Goal: Complete application form: Complete application form

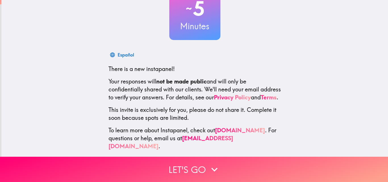
scroll to position [54, 0]
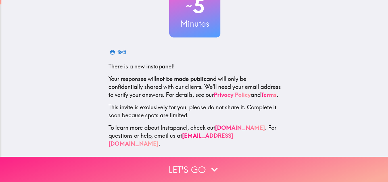
click at [200, 165] on button "Let's go" at bounding box center [194, 169] width 388 height 25
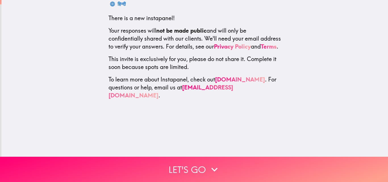
scroll to position [0, 0]
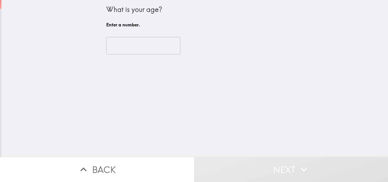
click at [143, 46] on input "number" at bounding box center [143, 46] width 74 height 18
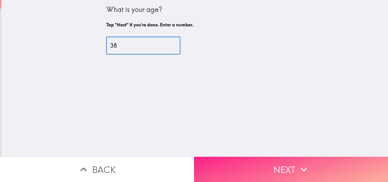
type input "38"
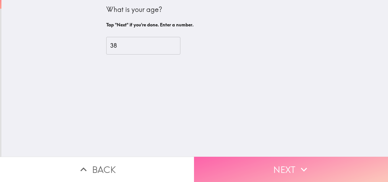
click at [280, 157] on button "Next" at bounding box center [291, 169] width 194 height 25
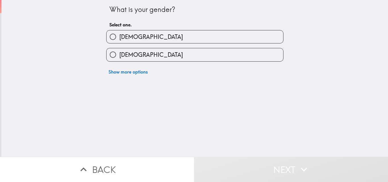
click at [142, 36] on label "[DEMOGRAPHIC_DATA]" at bounding box center [195, 36] width 177 height 13
click at [119, 36] on input "[DEMOGRAPHIC_DATA]" at bounding box center [113, 36] width 13 height 13
radio input "true"
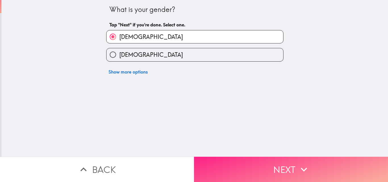
click at [243, 159] on button "Next" at bounding box center [291, 169] width 194 height 25
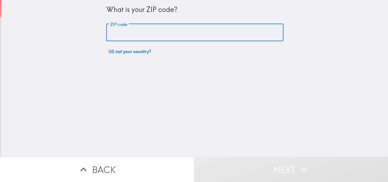
click at [136, 34] on input "ZIP code" at bounding box center [194, 33] width 177 height 18
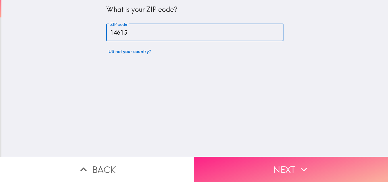
type input "14615"
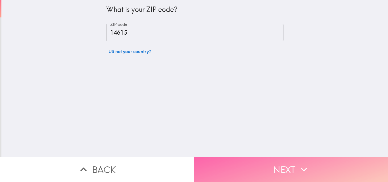
click at [261, 160] on button "Next" at bounding box center [291, 169] width 194 height 25
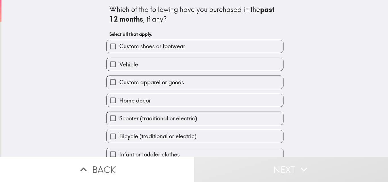
click at [152, 51] on label "Custom shoes or footwear" at bounding box center [195, 46] width 177 height 13
click at [119, 51] on input "Custom shoes or footwear" at bounding box center [113, 46] width 13 height 13
checkbox input "true"
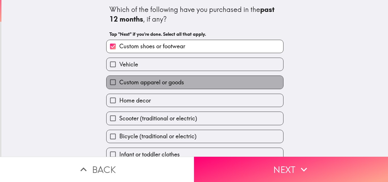
click at [145, 80] on span "Custom apparel or goods" at bounding box center [151, 82] width 65 height 8
click at [119, 80] on input "Custom apparel or goods" at bounding box center [113, 82] width 13 height 13
checkbox input "true"
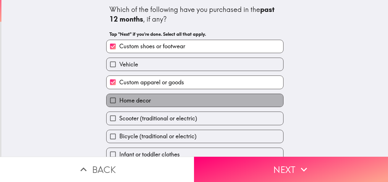
click at [146, 101] on span "Home decor" at bounding box center [135, 101] width 32 height 8
click at [119, 101] on input "Home decor" at bounding box center [113, 100] width 13 height 13
checkbox input "true"
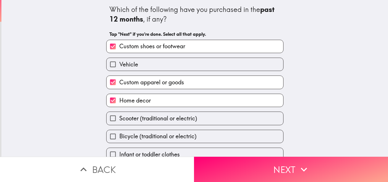
scroll to position [27, 0]
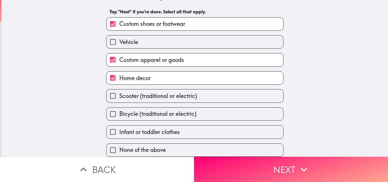
drag, startPoint x: 139, startPoint y: 92, endPoint x: 134, endPoint y: 107, distance: 15.9
click at [139, 93] on span "Scooter (traditional or electric)" at bounding box center [158, 96] width 78 height 8
click at [119, 93] on input "Scooter (traditional or electric)" at bounding box center [113, 95] width 13 height 13
checkbox input "true"
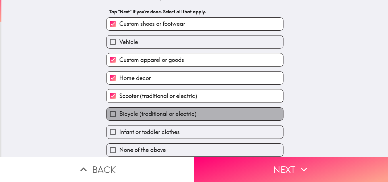
drag, startPoint x: 134, startPoint y: 110, endPoint x: 137, endPoint y: 122, distance: 12.3
click at [134, 111] on span "Bicycle (traditional or electric)" at bounding box center [157, 114] width 77 height 8
click at [119, 111] on input "Bicycle (traditional or electric)" at bounding box center [113, 114] width 13 height 13
checkbox input "true"
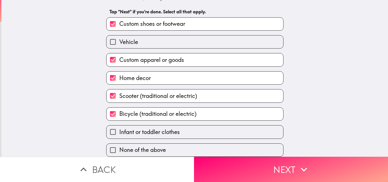
click at [143, 131] on span "Infant or toddler clothes" at bounding box center [149, 132] width 61 height 8
click at [119, 131] on input "Infant or toddler clothes" at bounding box center [113, 132] width 13 height 13
checkbox input "true"
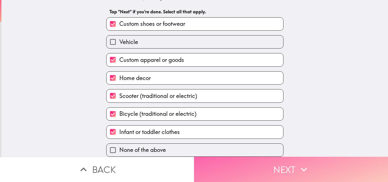
click at [224, 163] on button "Next" at bounding box center [291, 169] width 194 height 25
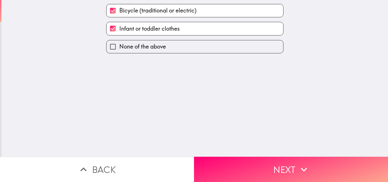
scroll to position [0, 0]
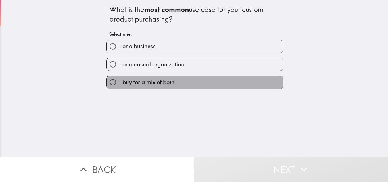
click at [161, 81] on span "I buy for a mix of both" at bounding box center [146, 82] width 55 height 8
click at [119, 81] on input "I buy for a mix of both" at bounding box center [113, 82] width 13 height 13
radio input "true"
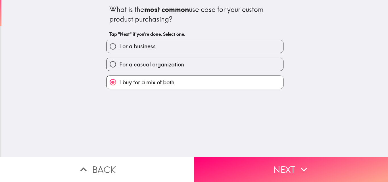
click at [235, 152] on div "What is the most common use case for your custom product purchasing? Tap "Next"…" at bounding box center [194, 78] width 387 height 157
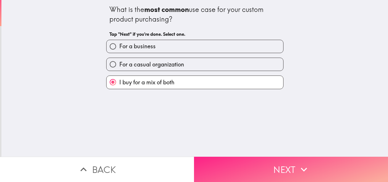
click at [234, 157] on button "Next" at bounding box center [291, 169] width 194 height 25
